Goal: Transaction & Acquisition: Purchase product/service

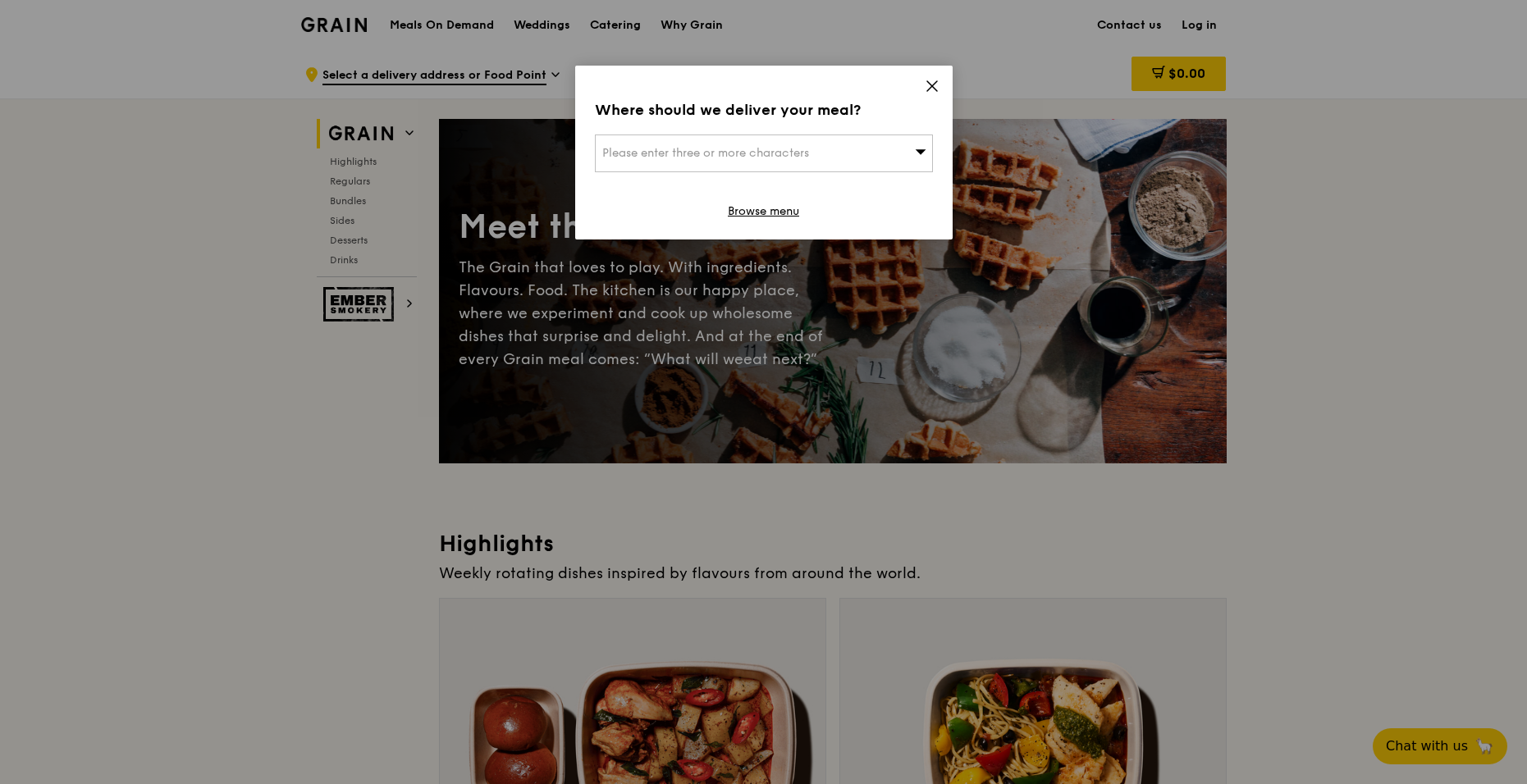
click at [930, 83] on icon at bounding box center [932, 86] width 15 height 15
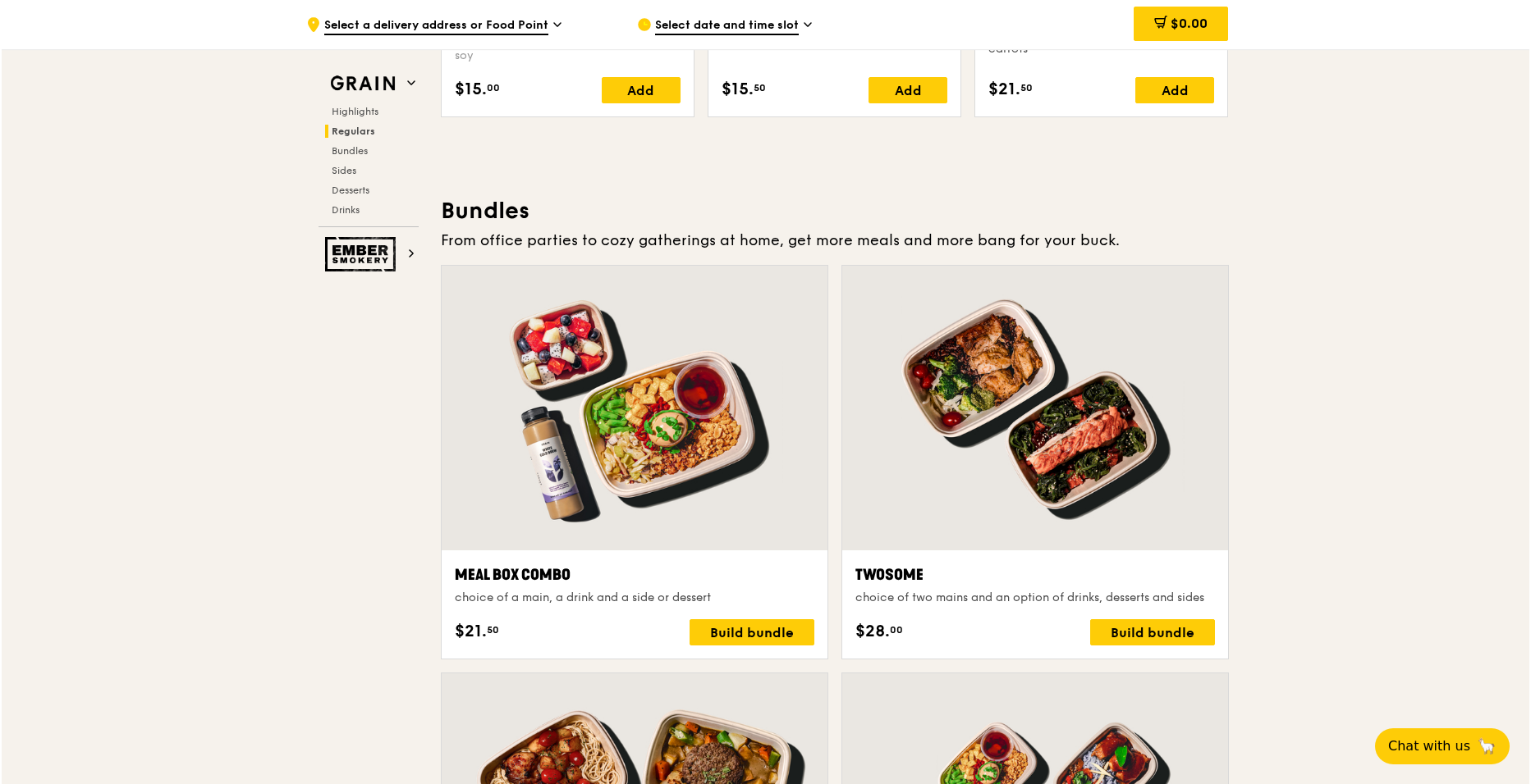
scroll to position [2274, 0]
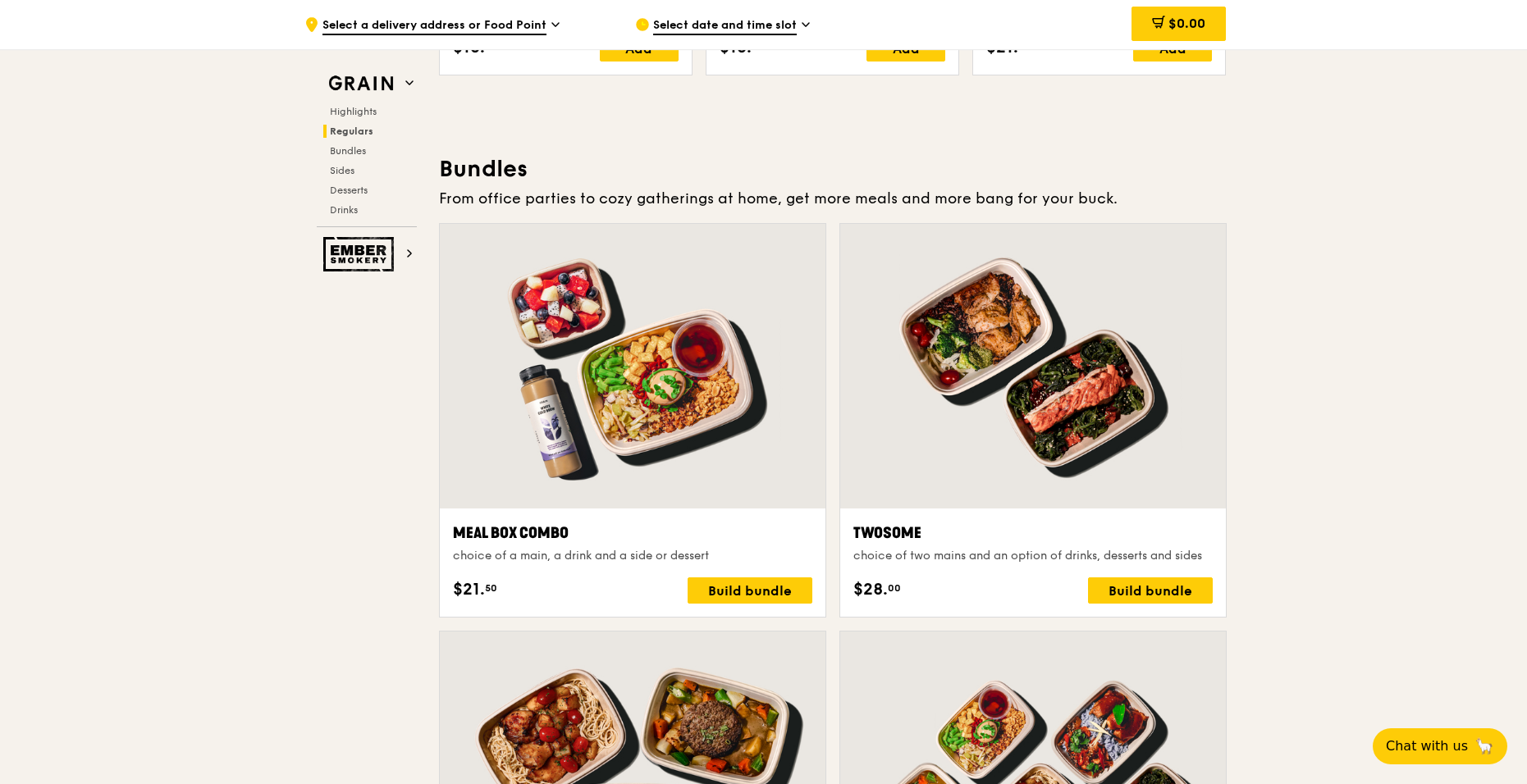
click at [1065, 560] on div "choice of two mains and an option of drinks, desserts and sides" at bounding box center [1033, 556] width 359 height 17
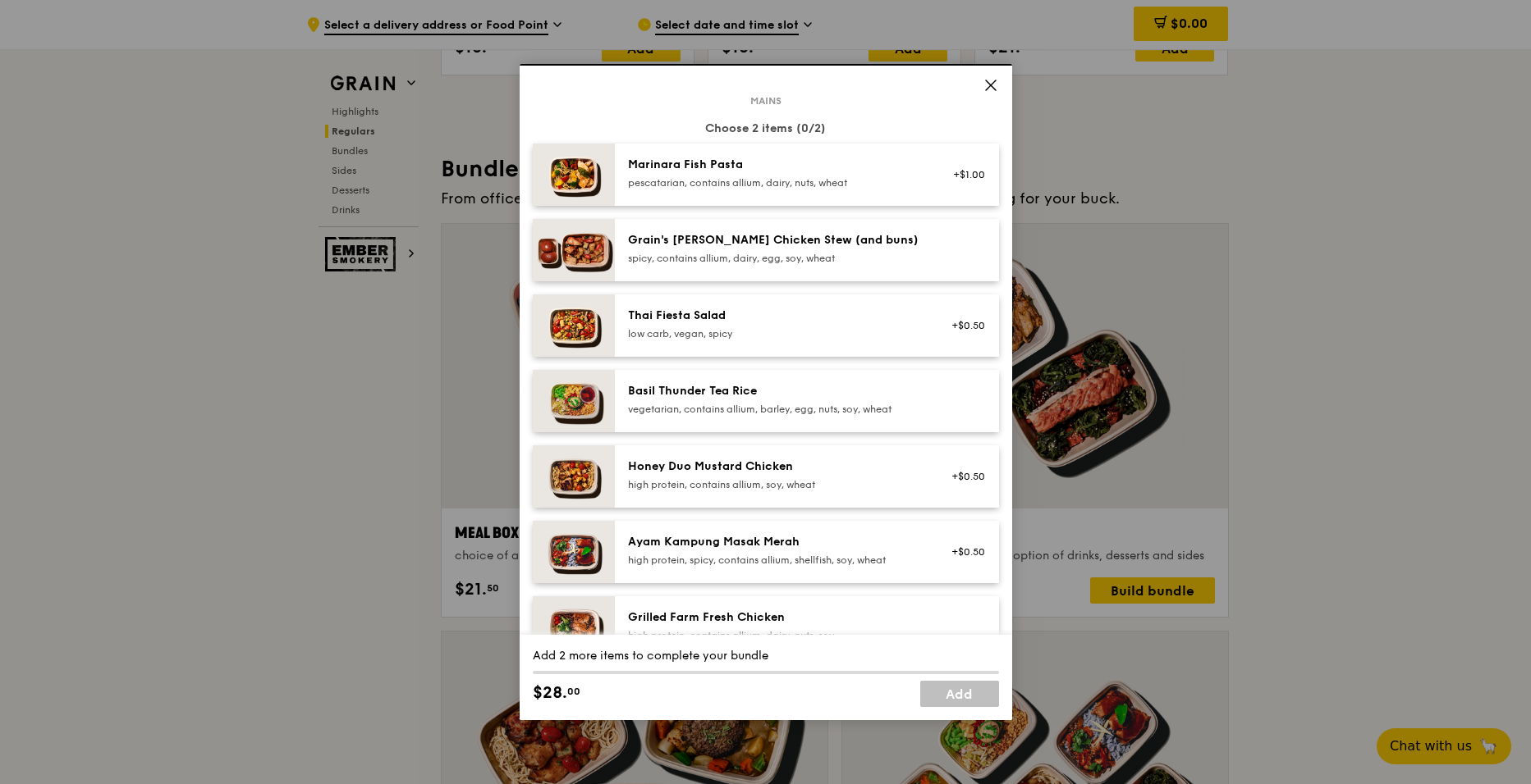
scroll to position [164, 0]
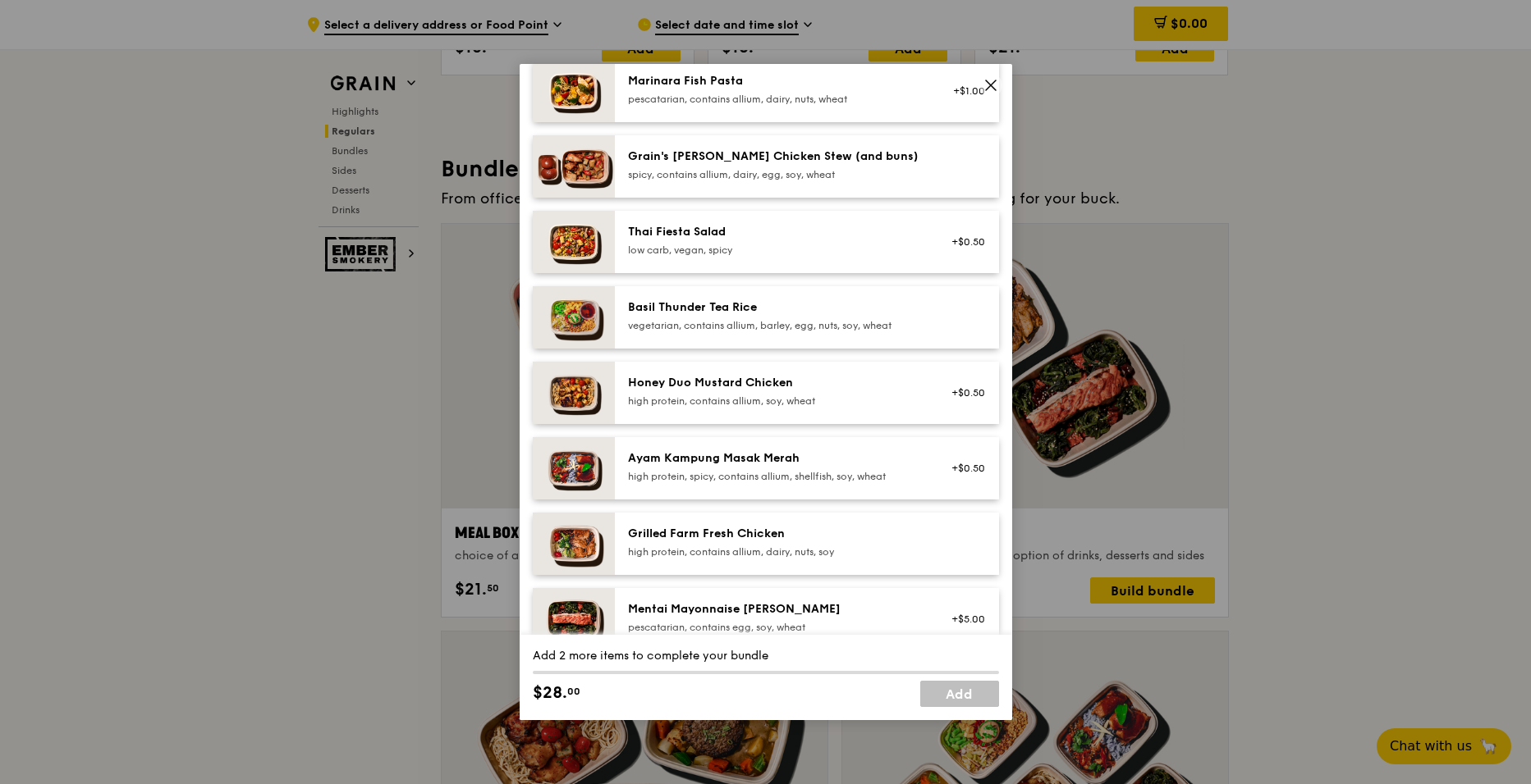
click at [693, 530] on div "Grilled Farm Fresh Chicken" at bounding box center [775, 534] width 295 height 17
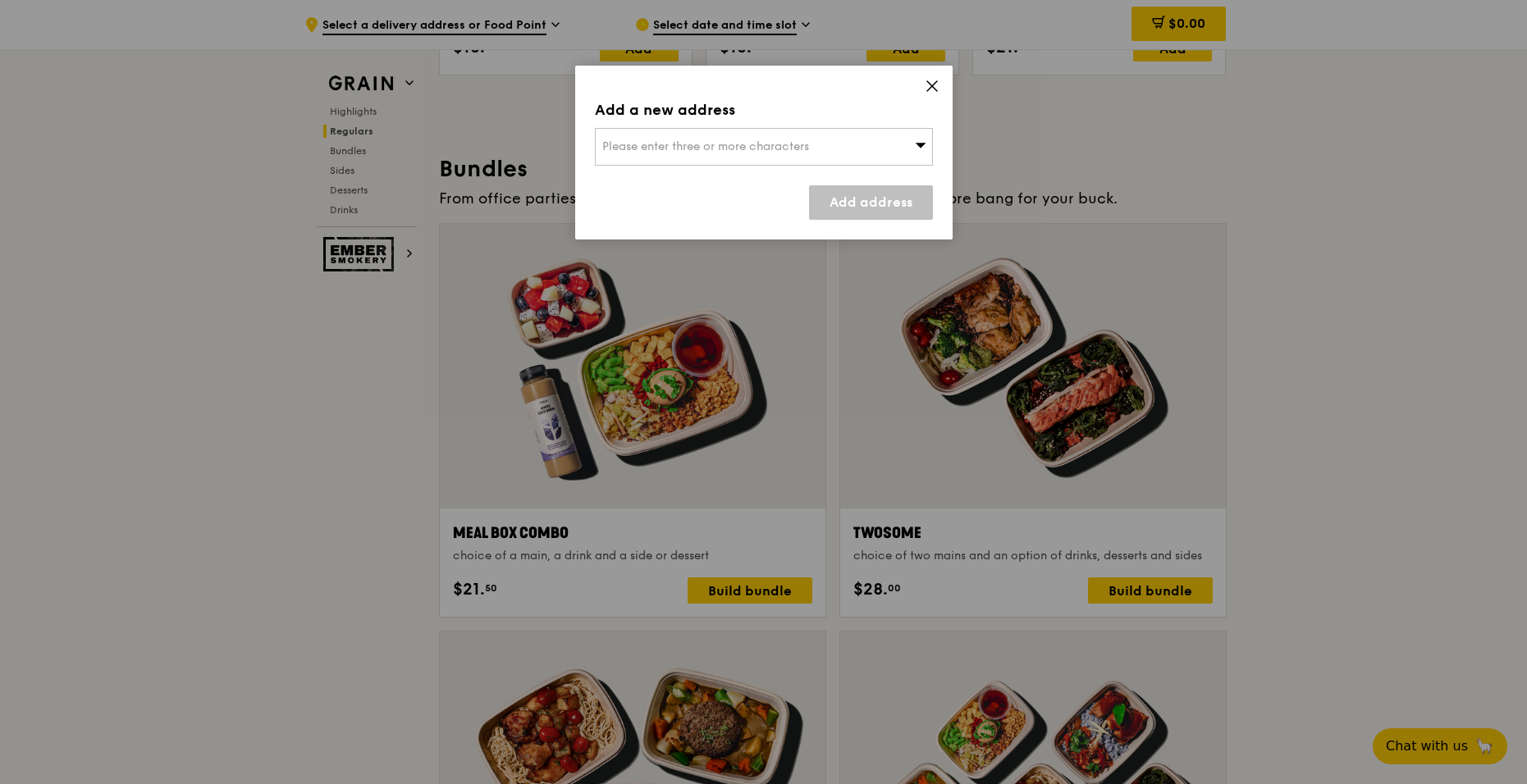
click at [823, 142] on div "Please enter three or more characters" at bounding box center [764, 146] width 338 height 38
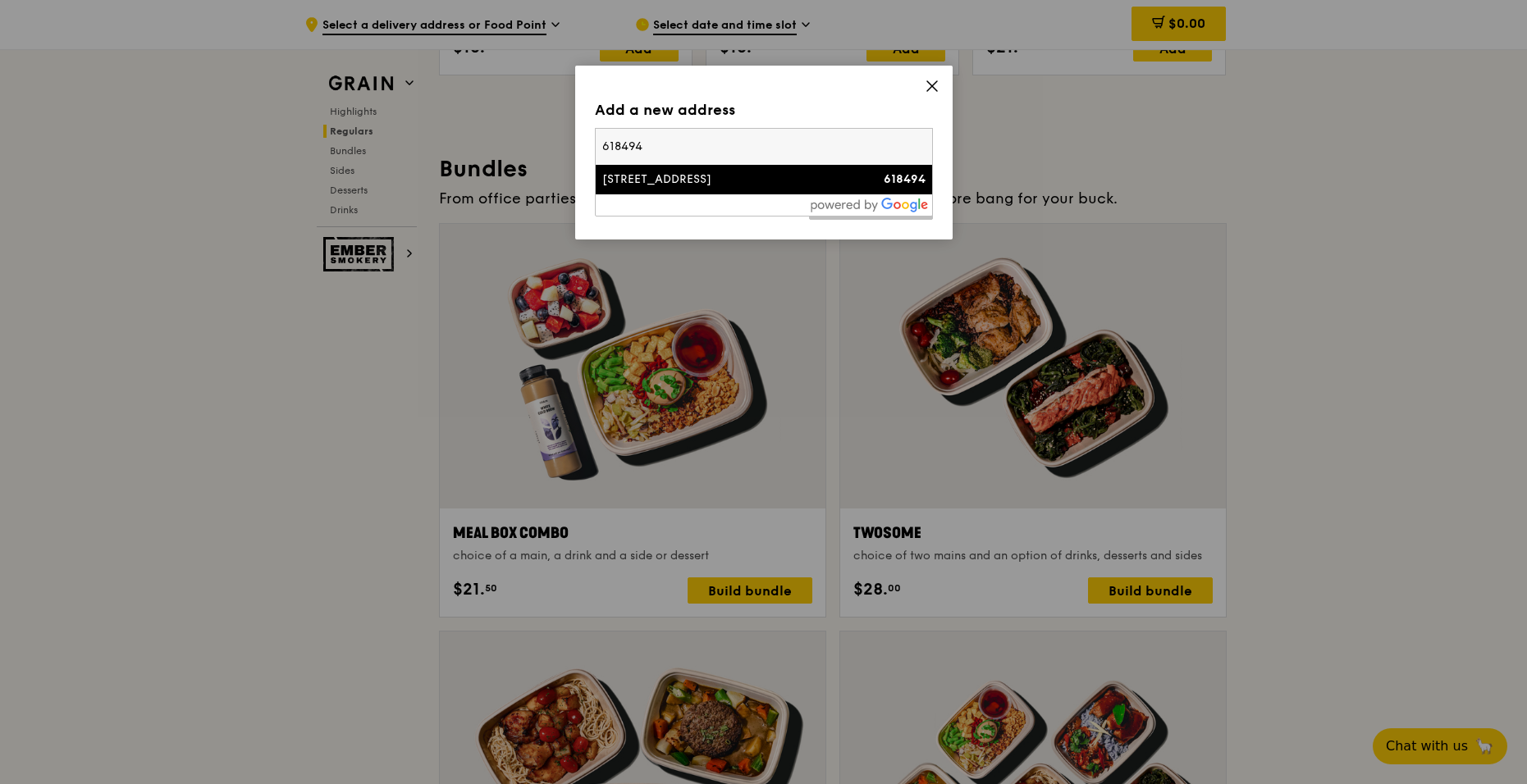
type input "618494"
click at [812, 181] on div "[STREET_ADDRESS]" at bounding box center [723, 180] width 243 height 17
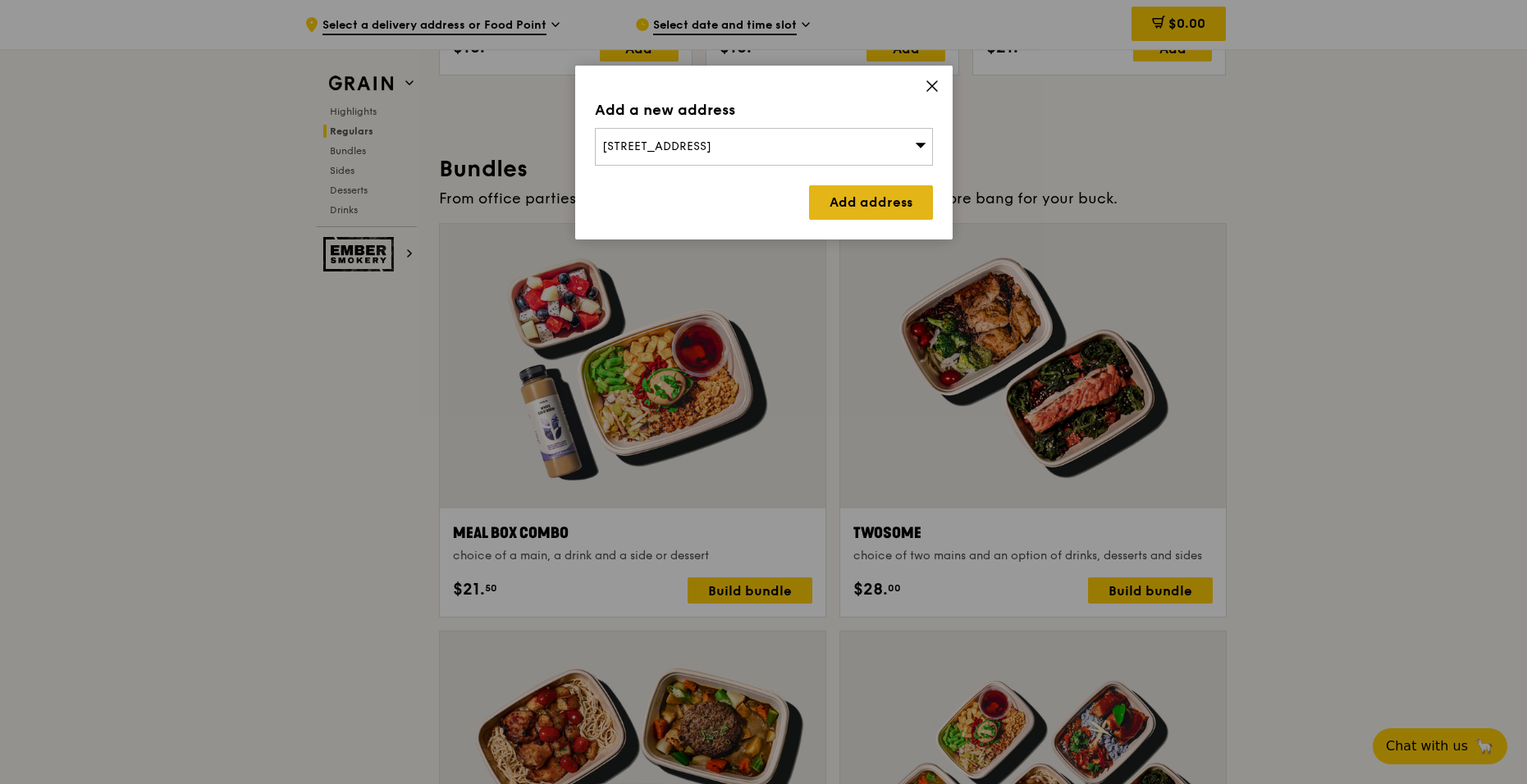
click at [870, 198] on link "Add address" at bounding box center [871, 202] width 124 height 34
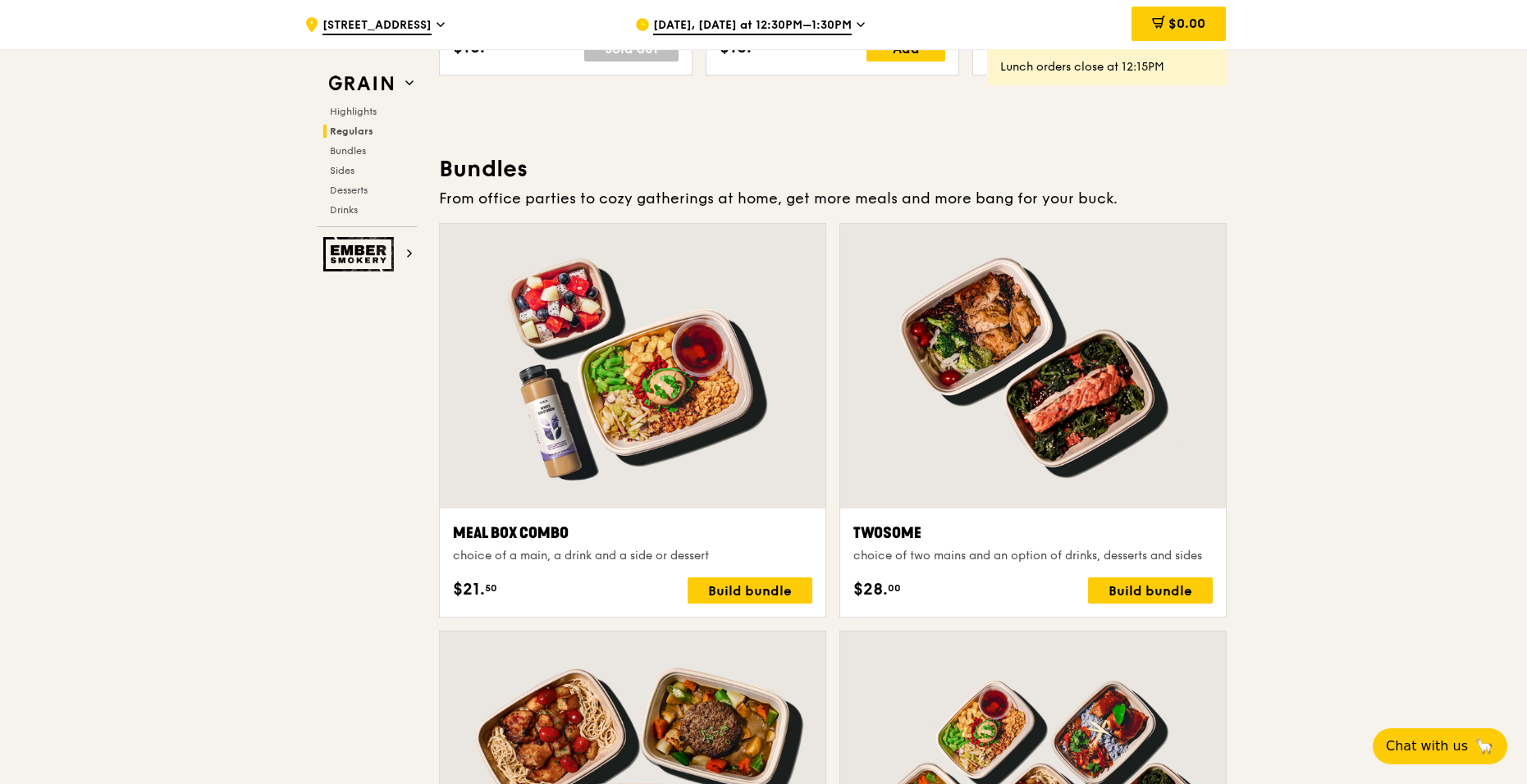
click at [965, 433] on div at bounding box center [1033, 367] width 386 height 285
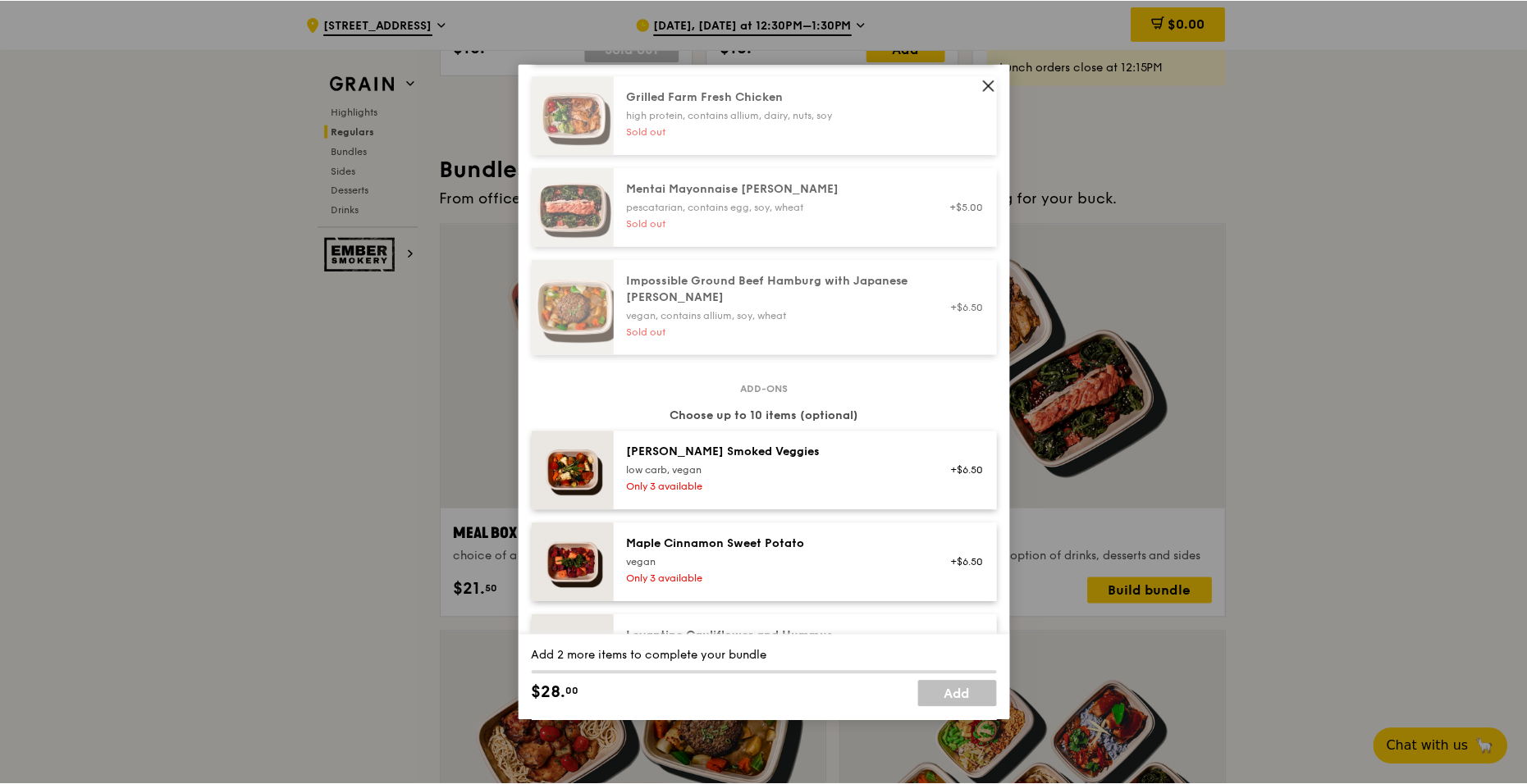
scroll to position [656, 0]
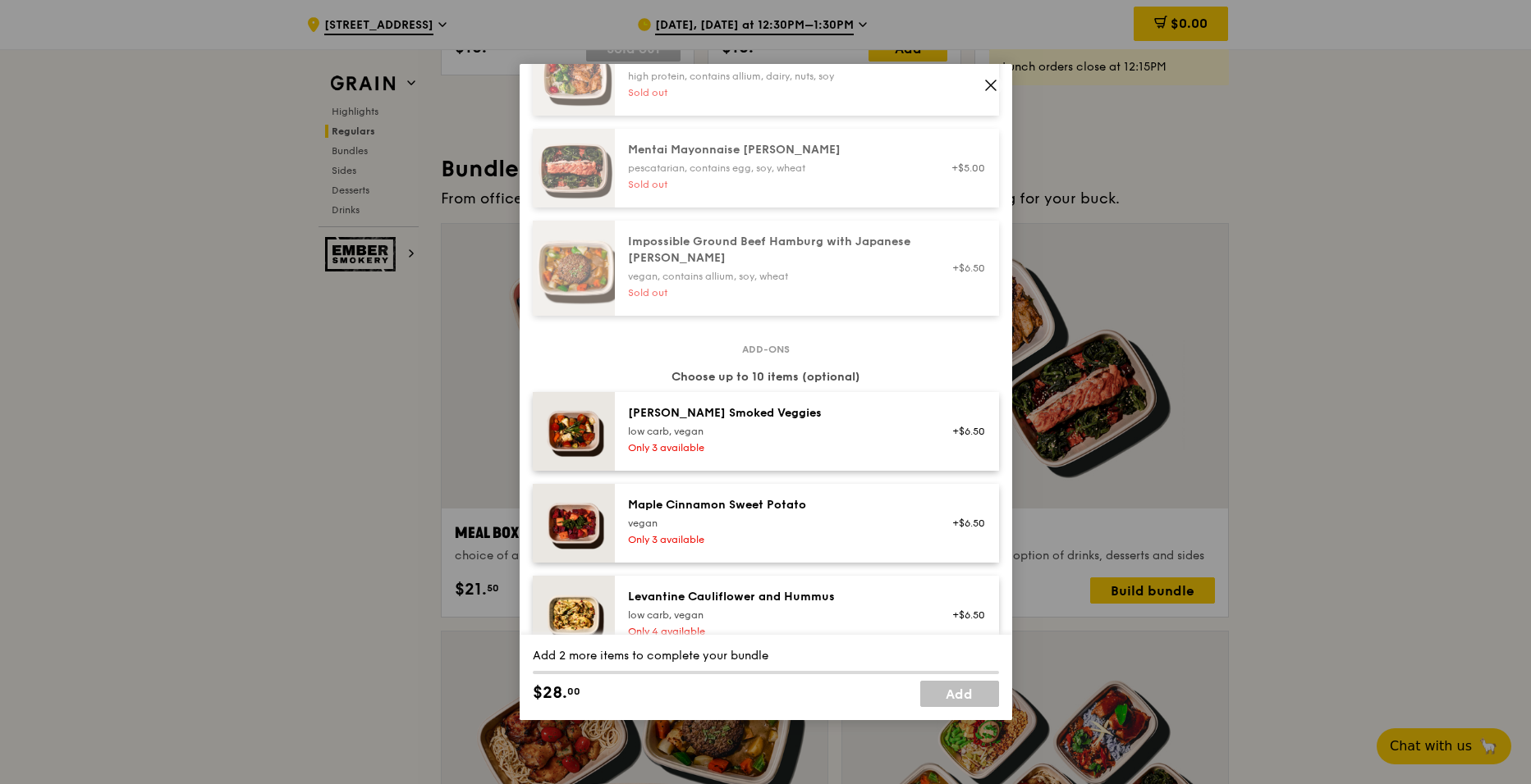
click at [993, 91] on icon at bounding box center [991, 85] width 15 height 15
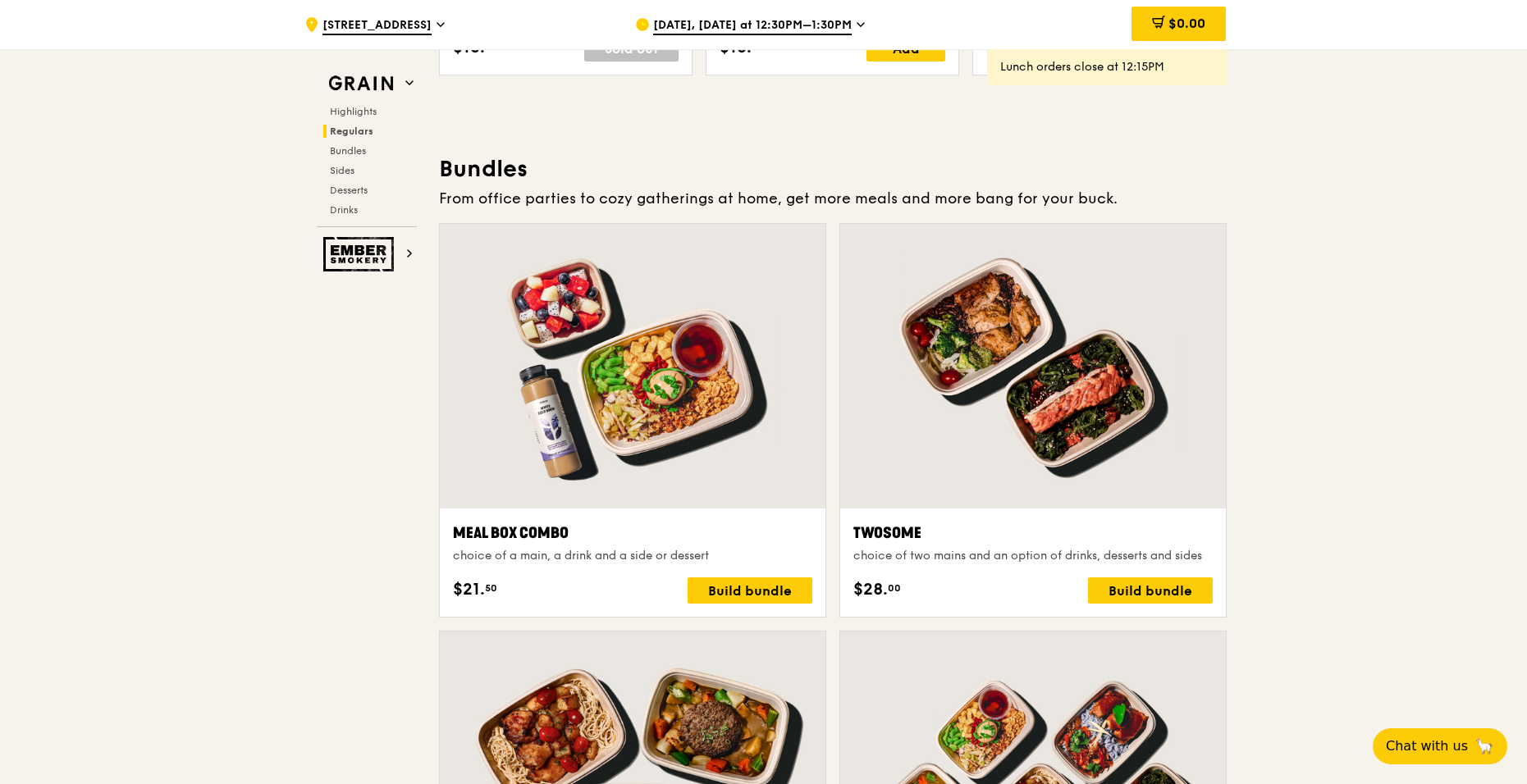
click at [811, 27] on span "[DATE], [DATE] at 12:30PM–1:30PM" at bounding box center [752, 26] width 198 height 18
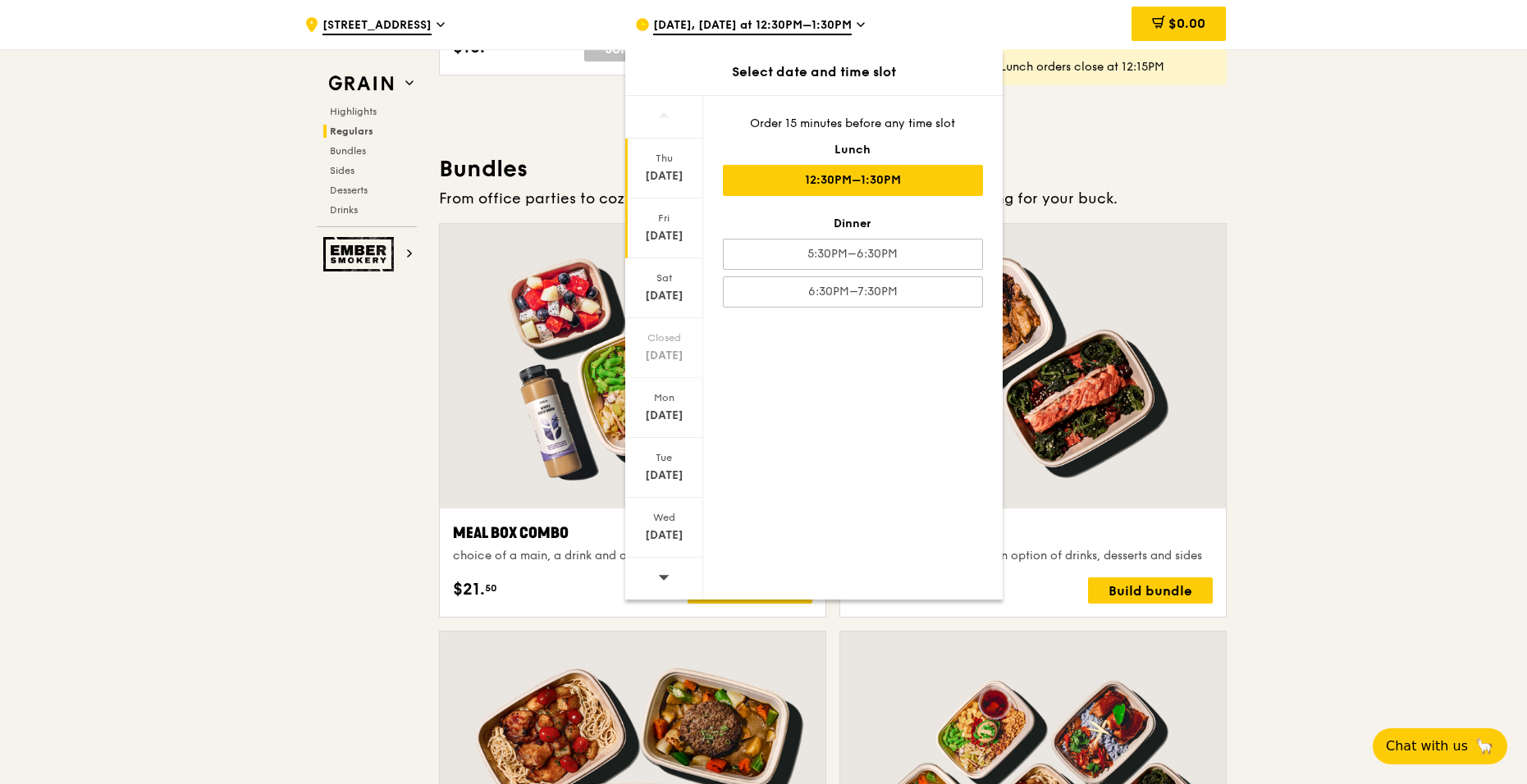
click at [665, 234] on div "[DATE]" at bounding box center [664, 236] width 73 height 17
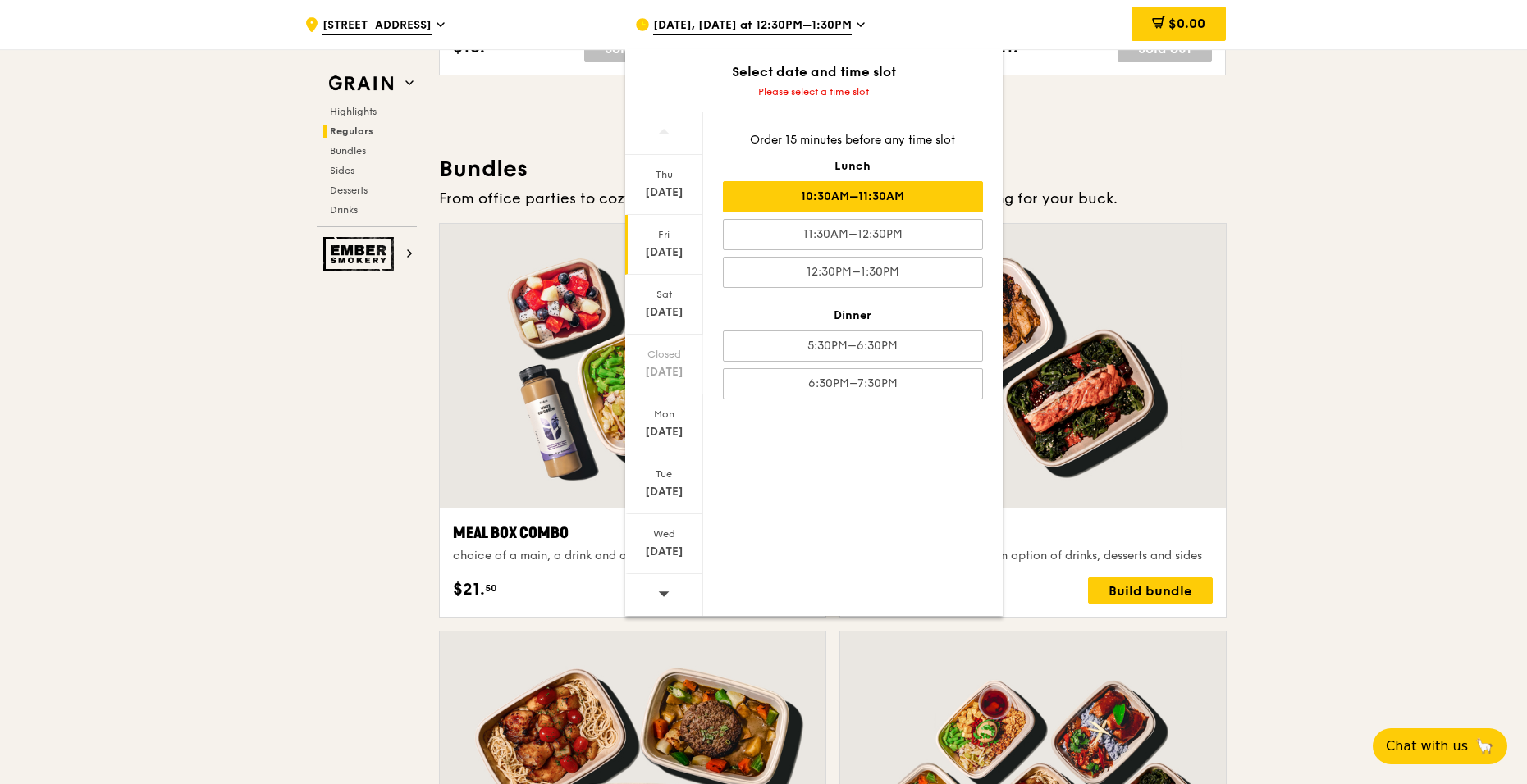
click at [882, 200] on div "10:30AM–11:30AM" at bounding box center [853, 197] width 260 height 31
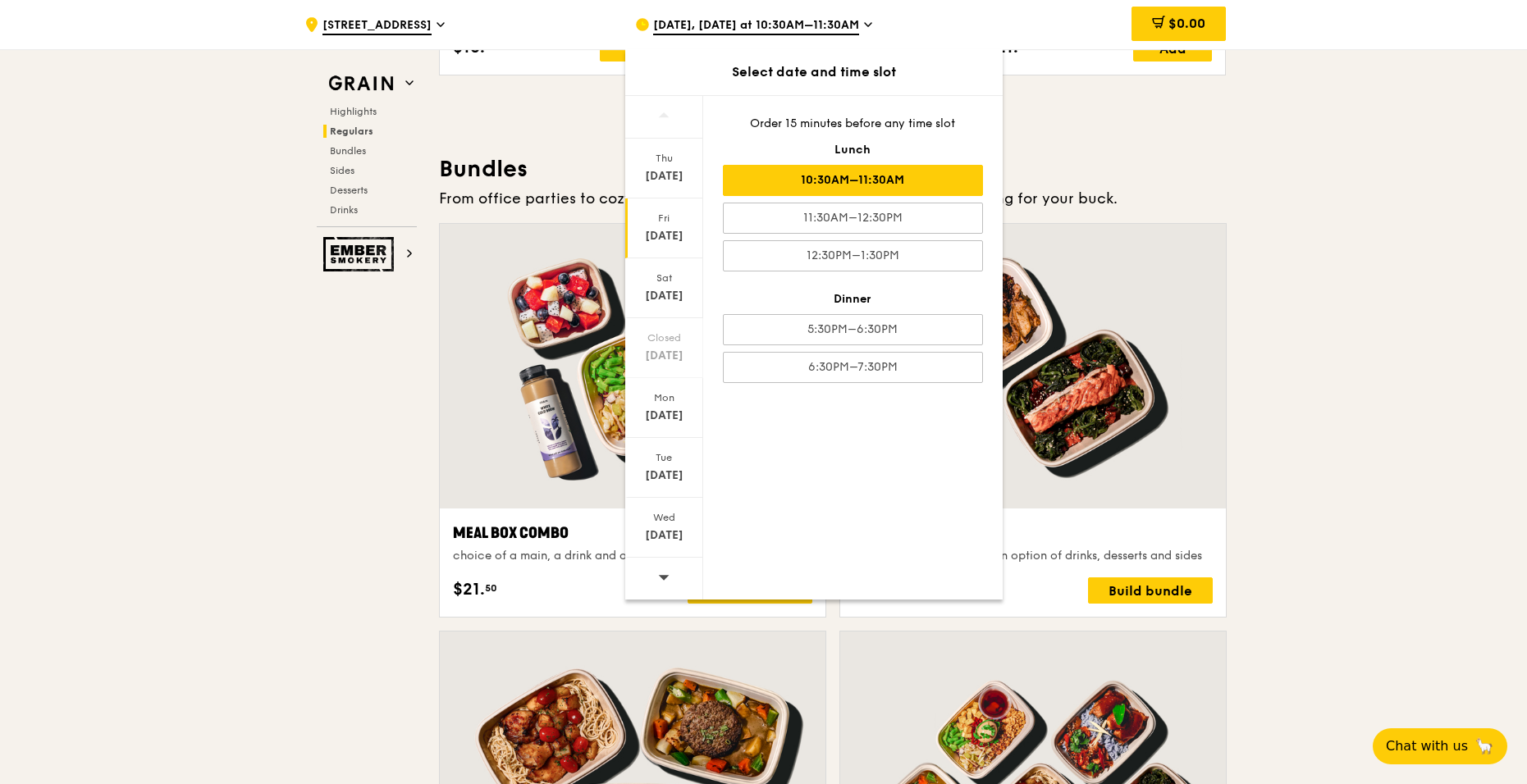
scroll to position [2268, 0]
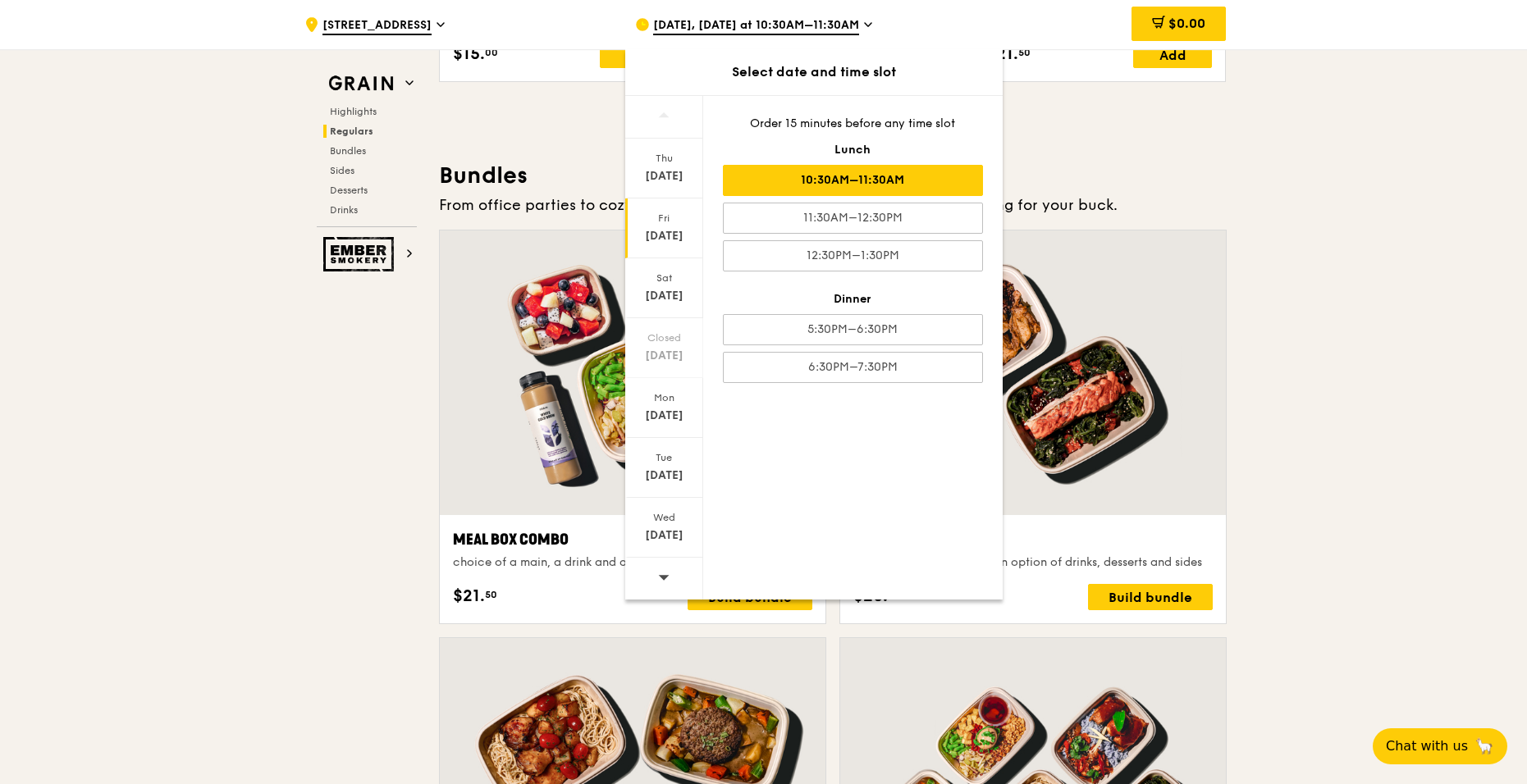
click at [836, 185] on div "10:30AM–11:30AM" at bounding box center [853, 180] width 260 height 31
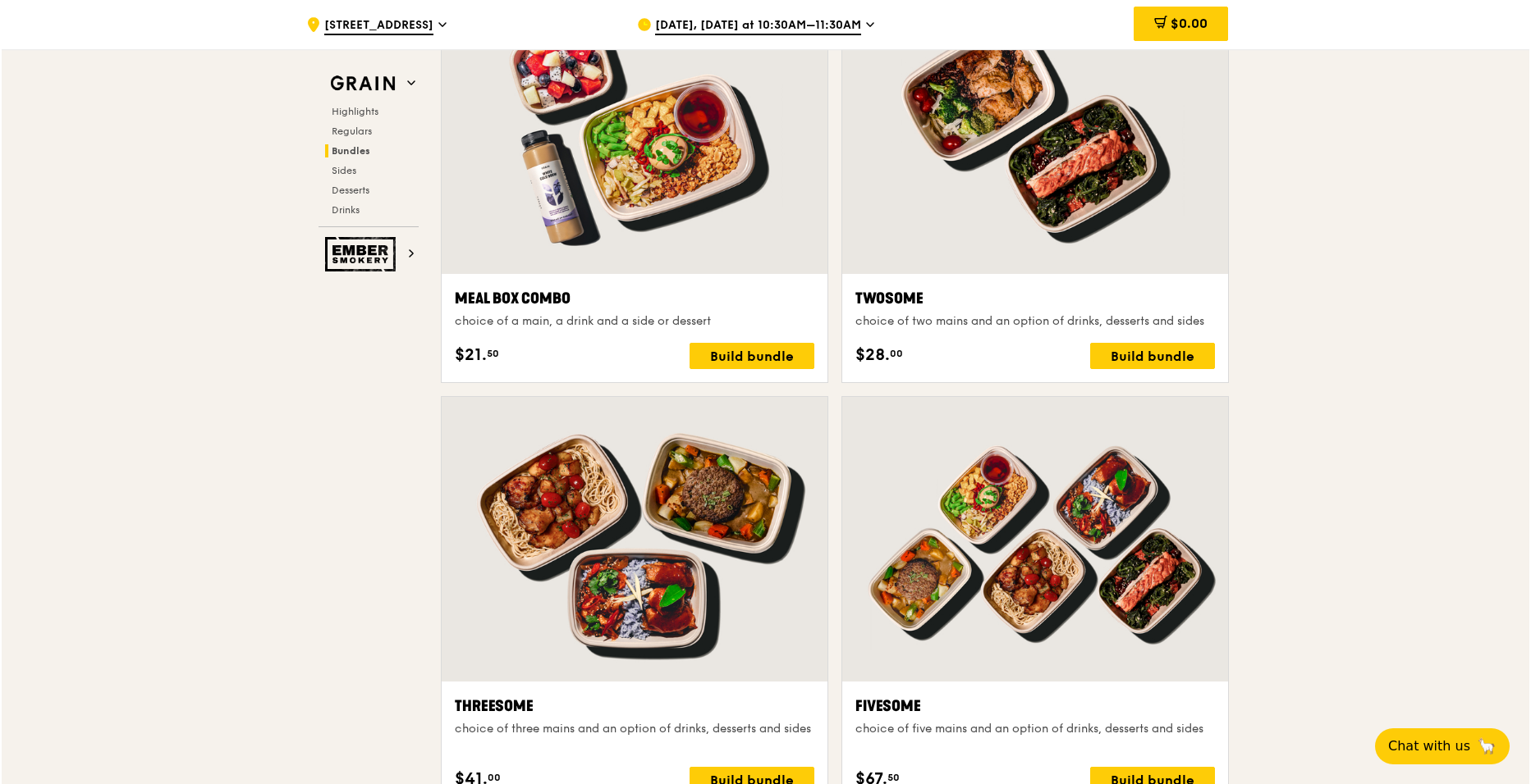
scroll to position [2543, 0]
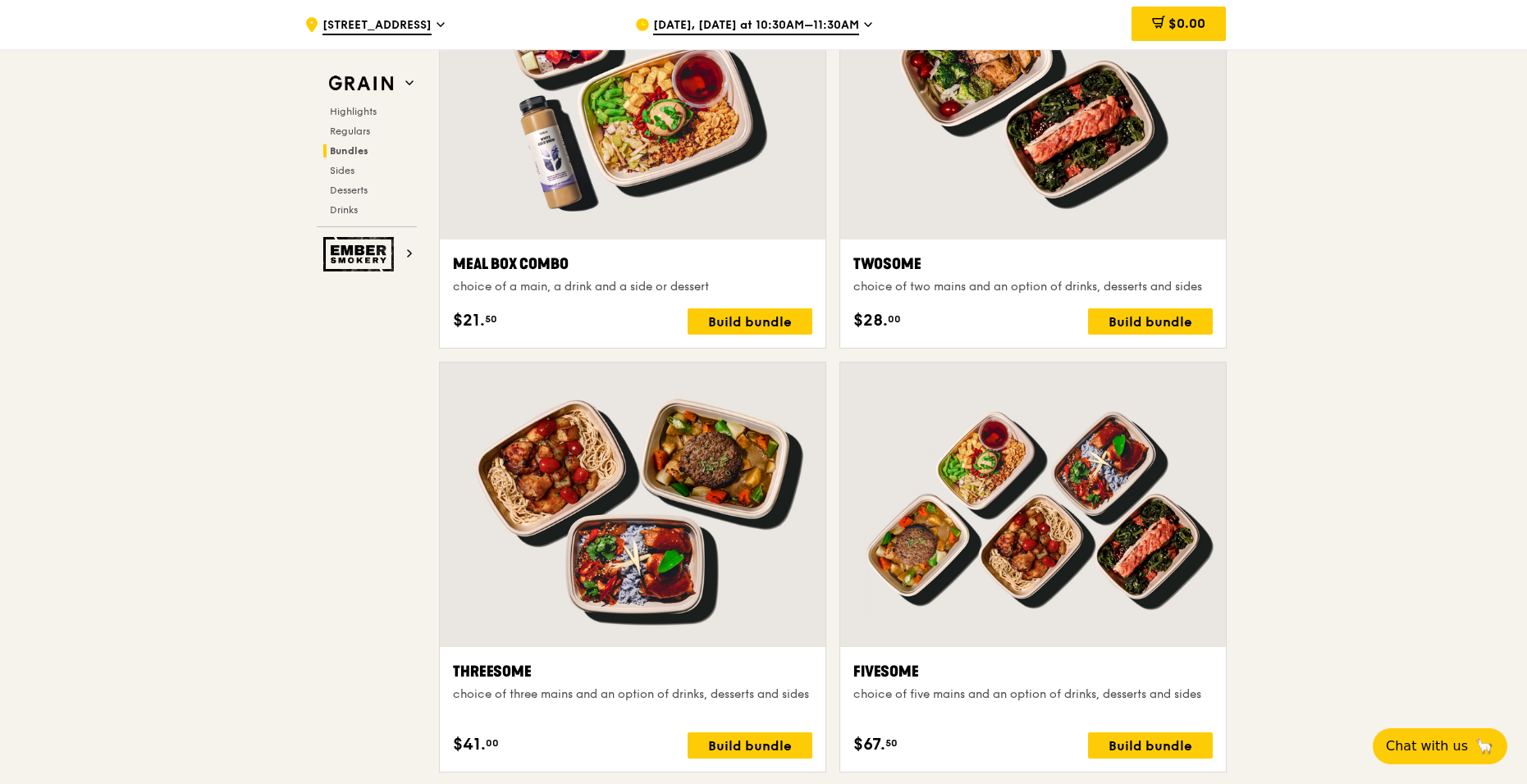
click at [945, 530] on div at bounding box center [1033, 505] width 386 height 285
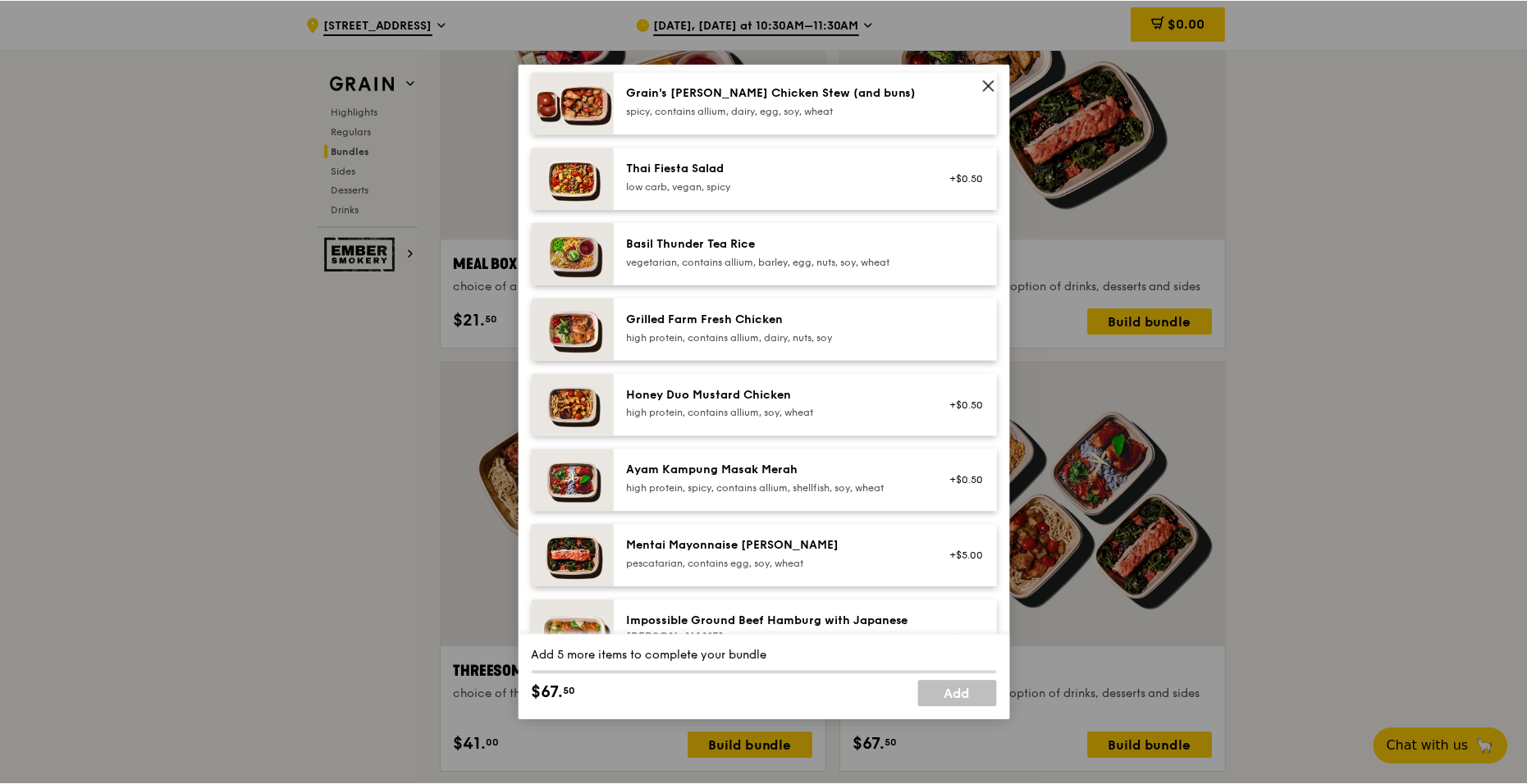
scroll to position [142, 0]
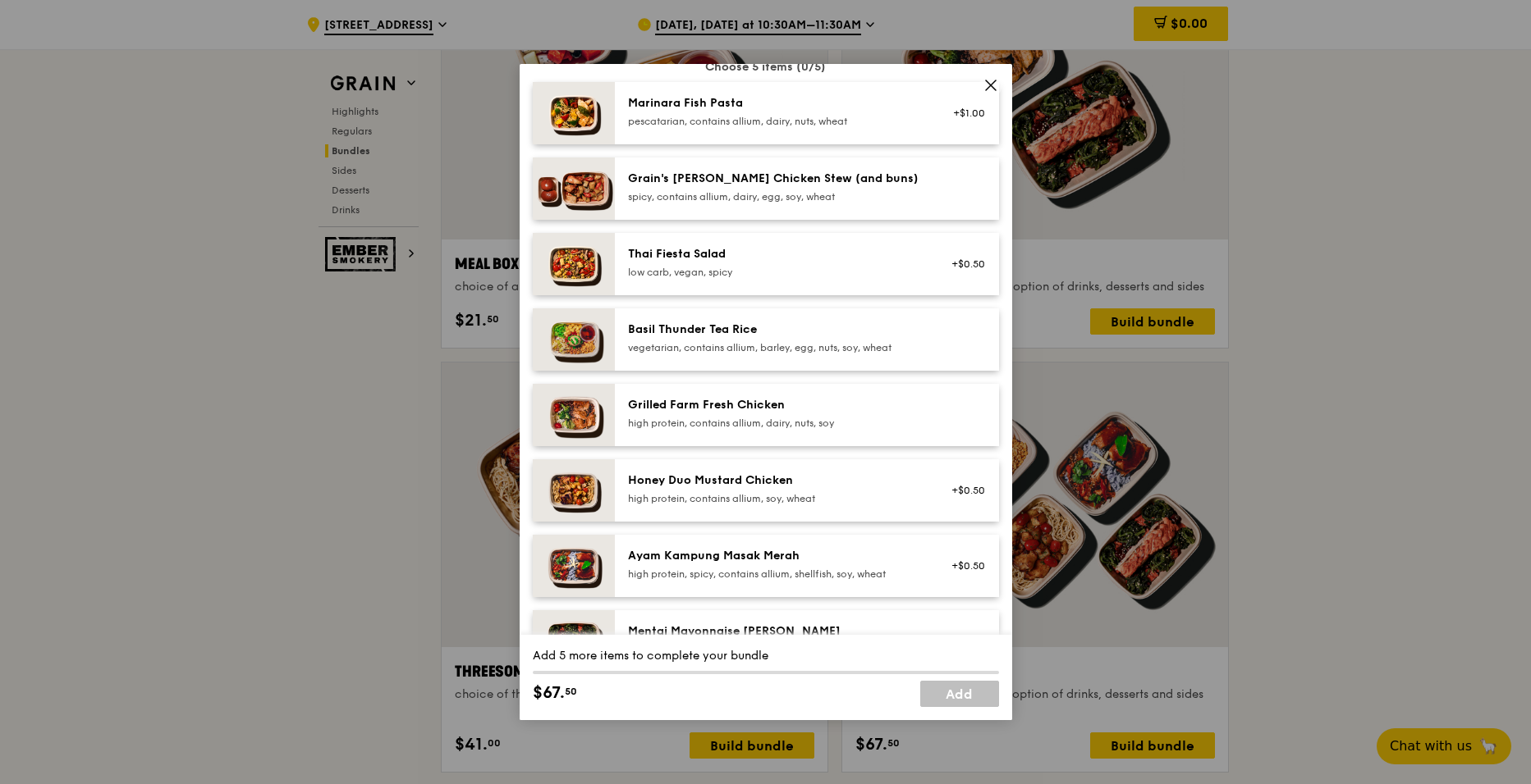
click at [985, 82] on icon at bounding box center [991, 85] width 15 height 15
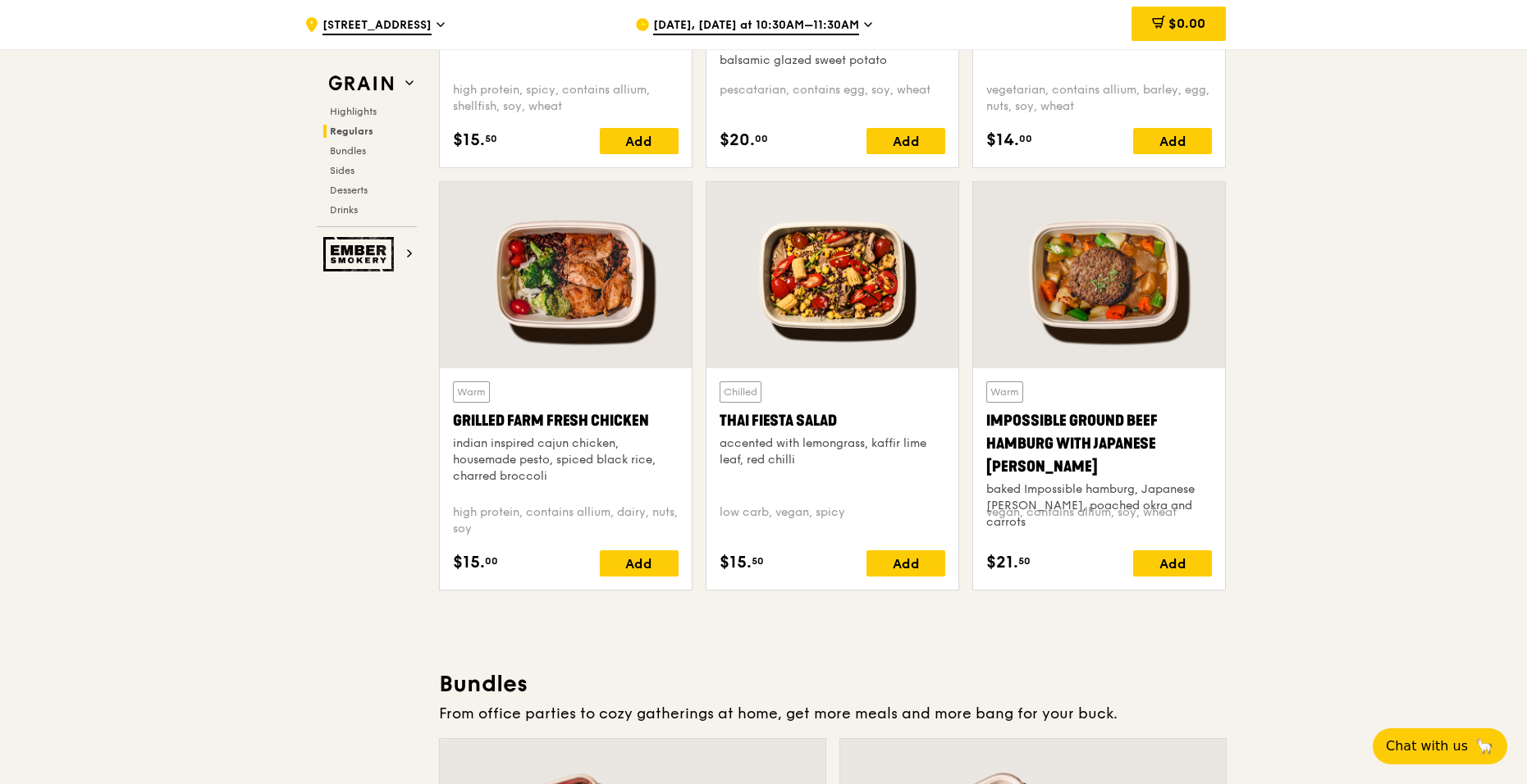
scroll to position [1723, 0]
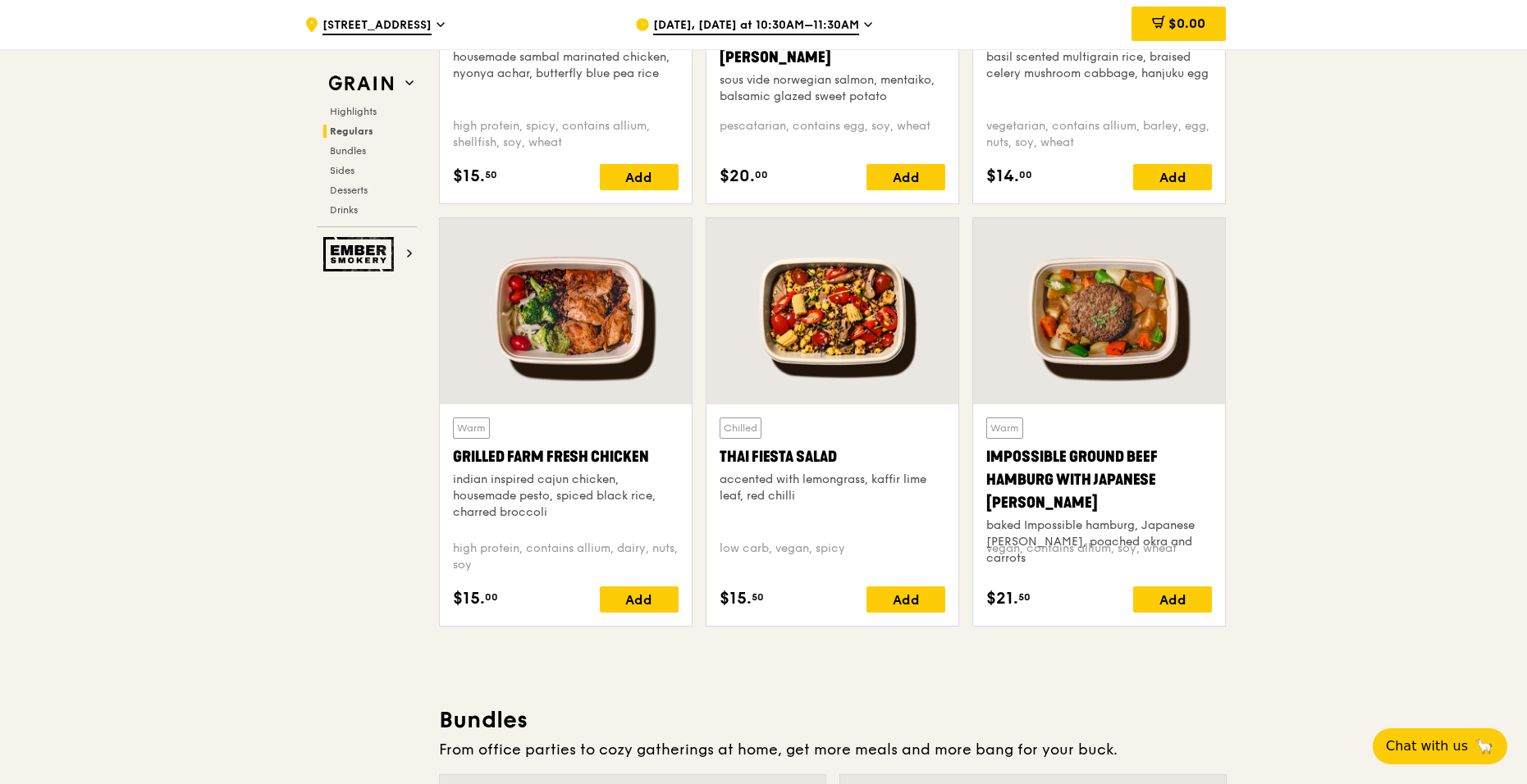
click at [582, 313] on div at bounding box center [566, 311] width 252 height 186
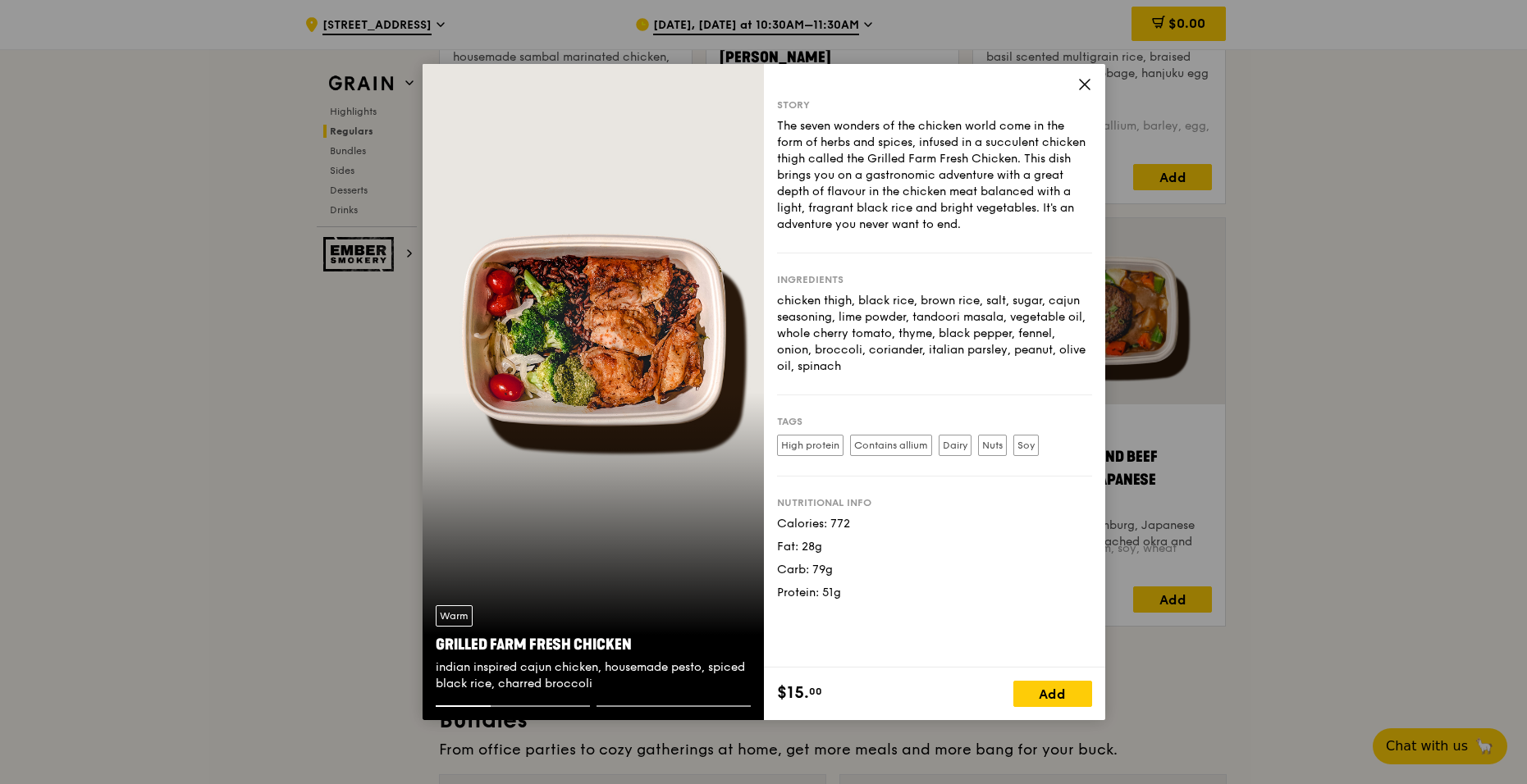
click at [1085, 82] on icon at bounding box center [1085, 84] width 15 height 15
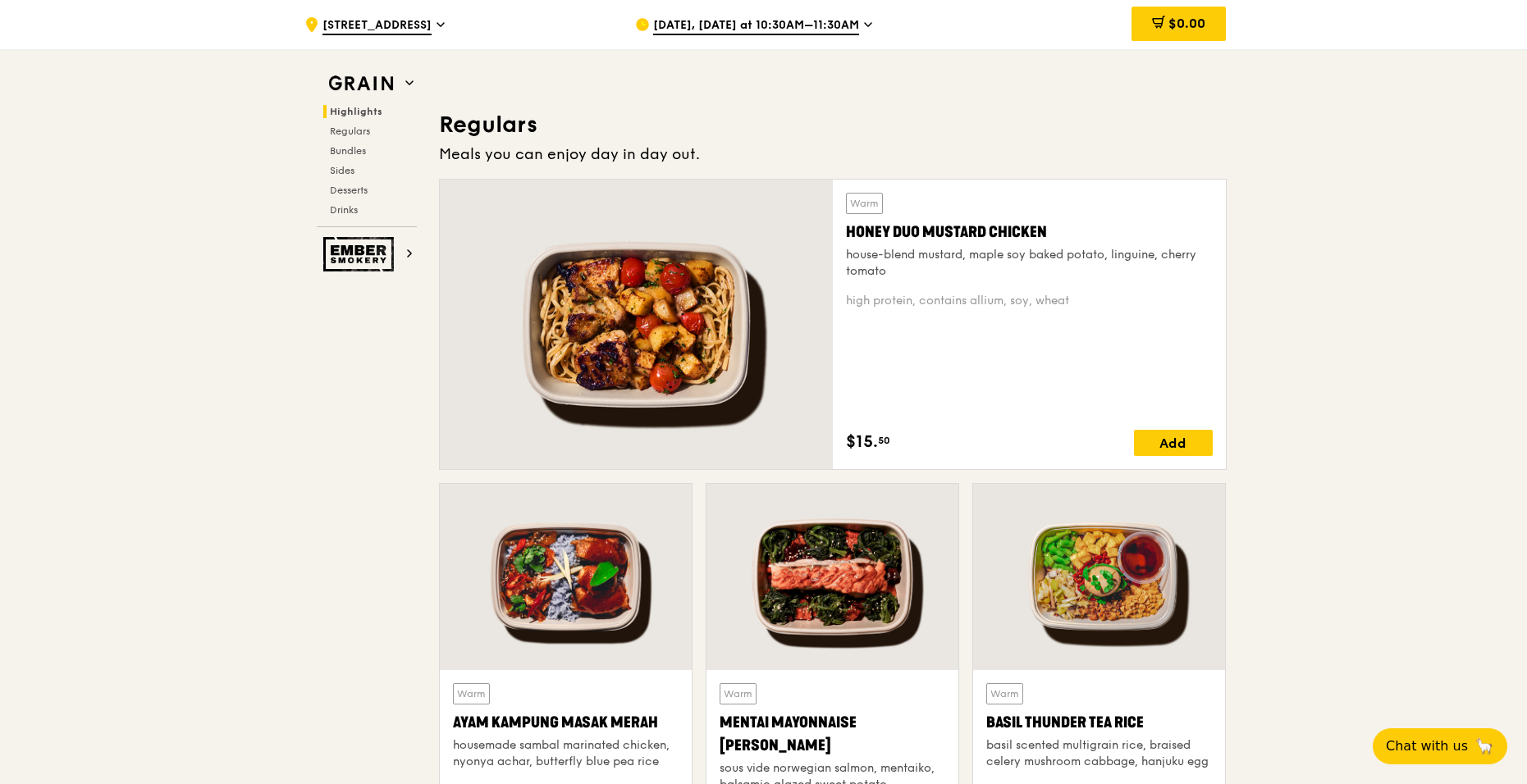
scroll to position [984, 0]
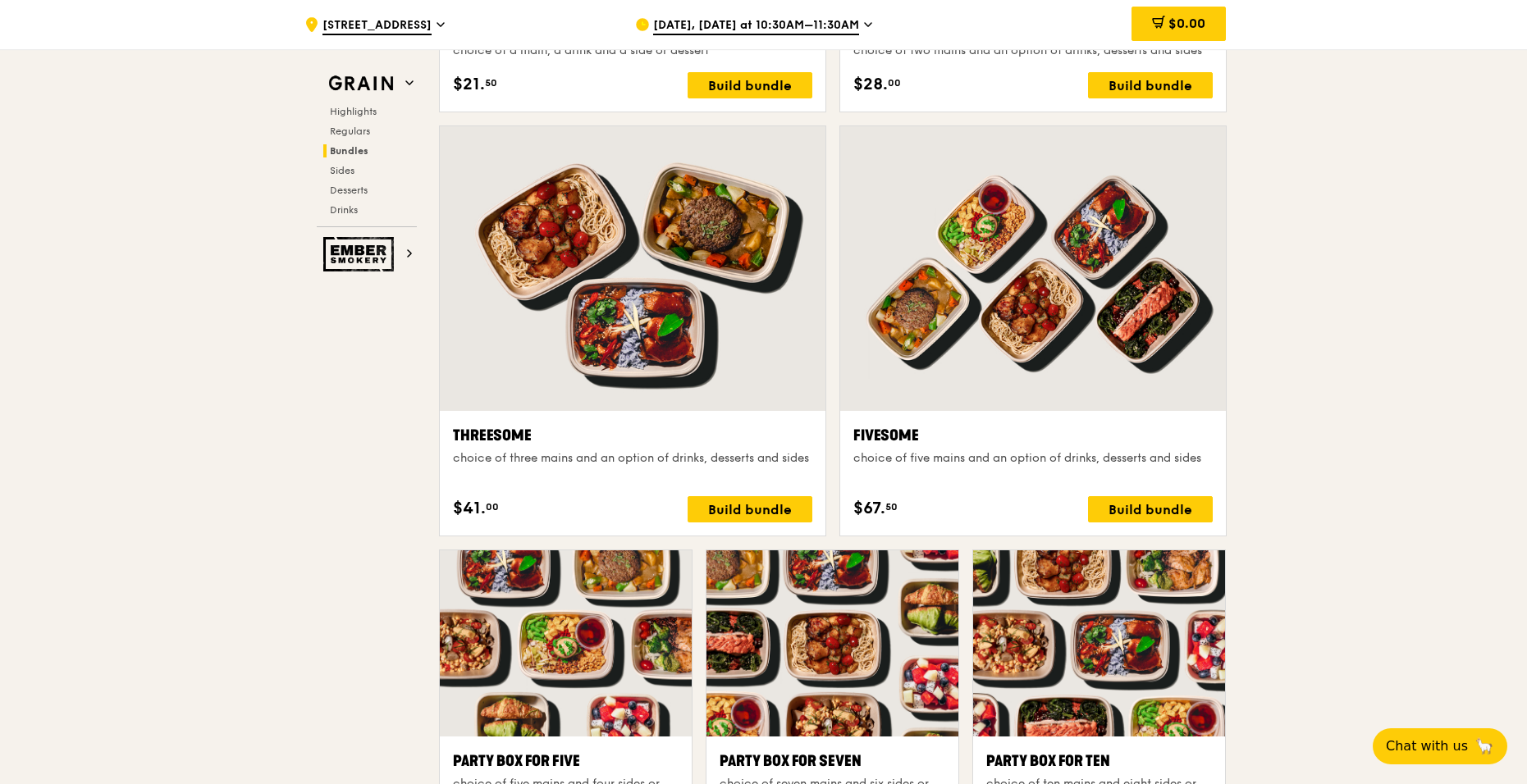
scroll to position [2789, 0]
